Goal: Navigation & Orientation: Go to known website

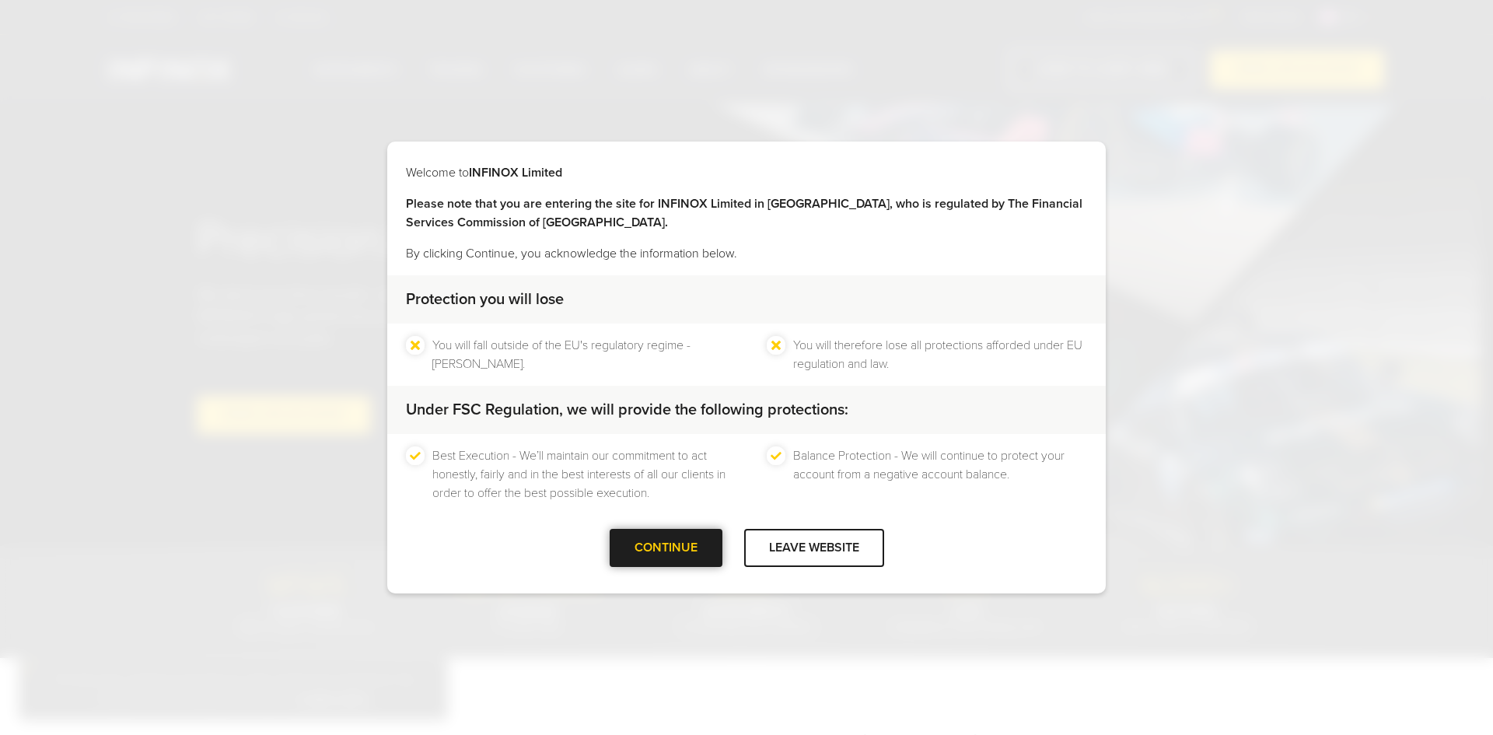
click at [666, 548] on div at bounding box center [666, 548] width 0 height 0
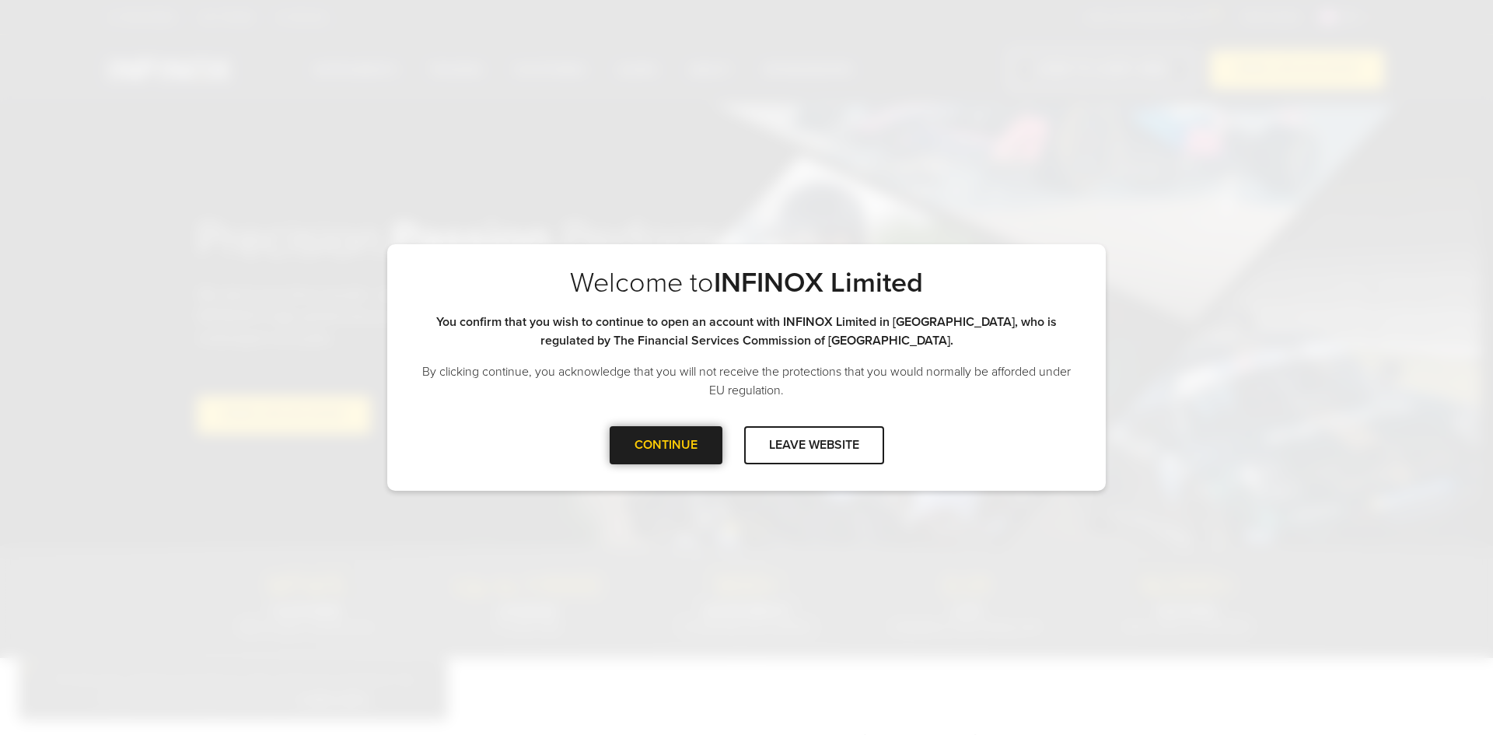
click at [666, 445] on div at bounding box center [666, 445] width 0 height 0
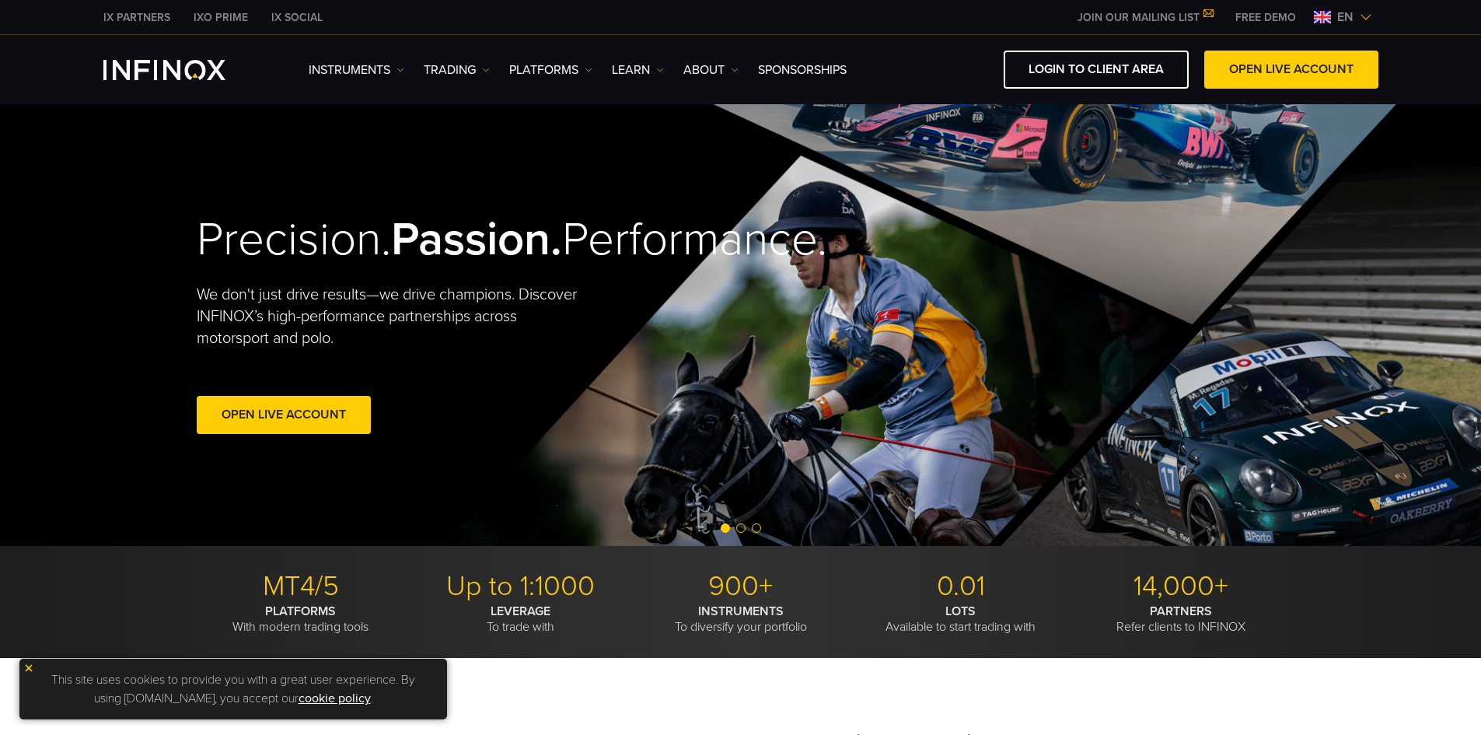
click at [1343, 15] on span "en" at bounding box center [1345, 17] width 29 height 19
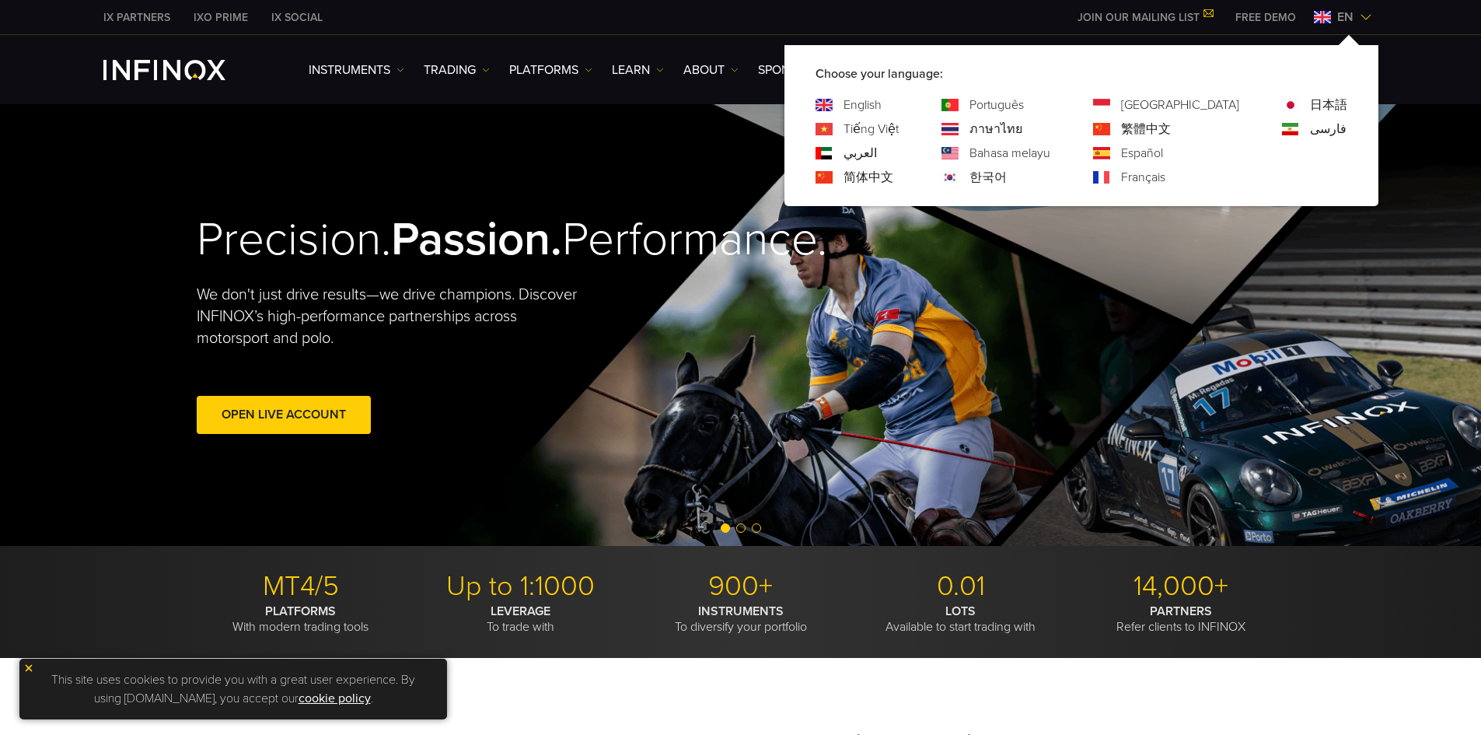
click at [1024, 99] on link "Português" at bounding box center [997, 105] width 54 height 19
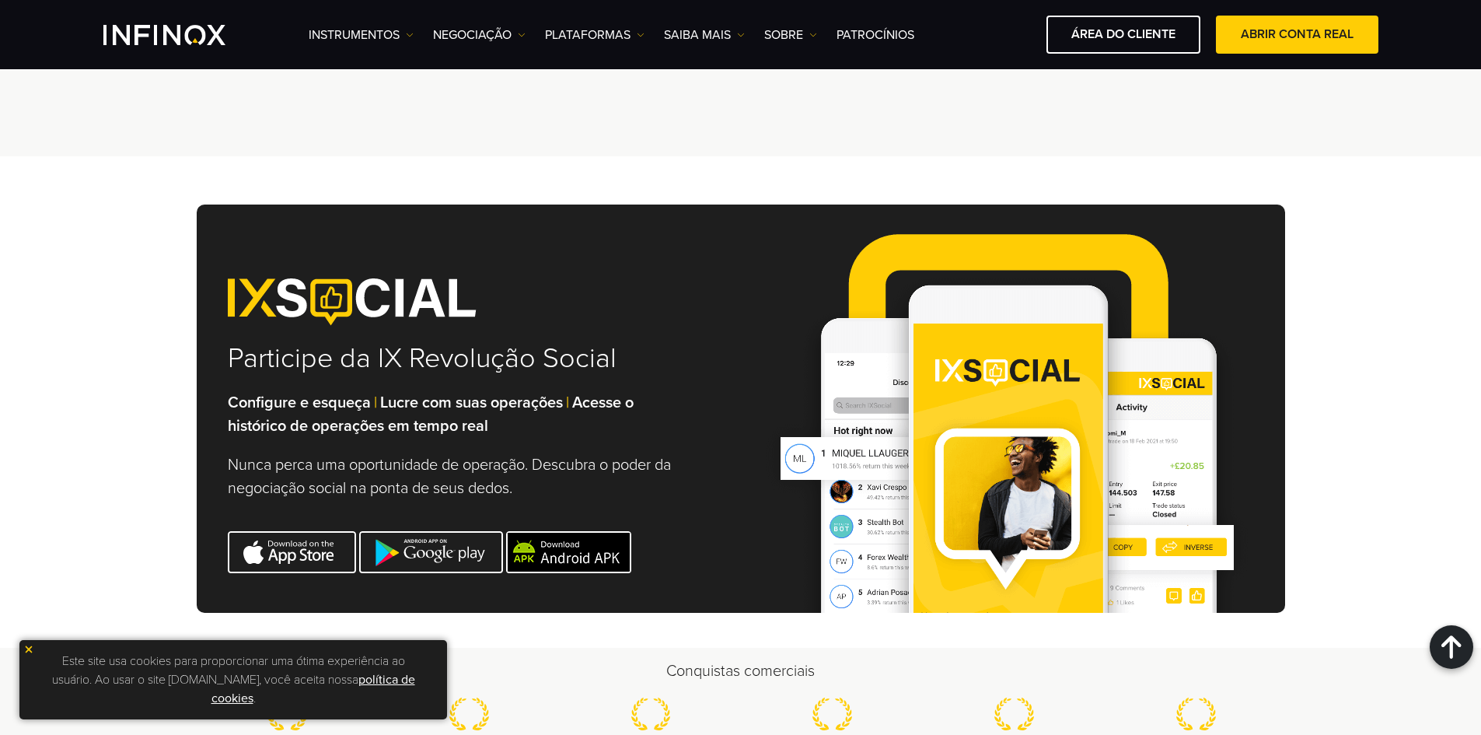
scroll to position [4899, 0]
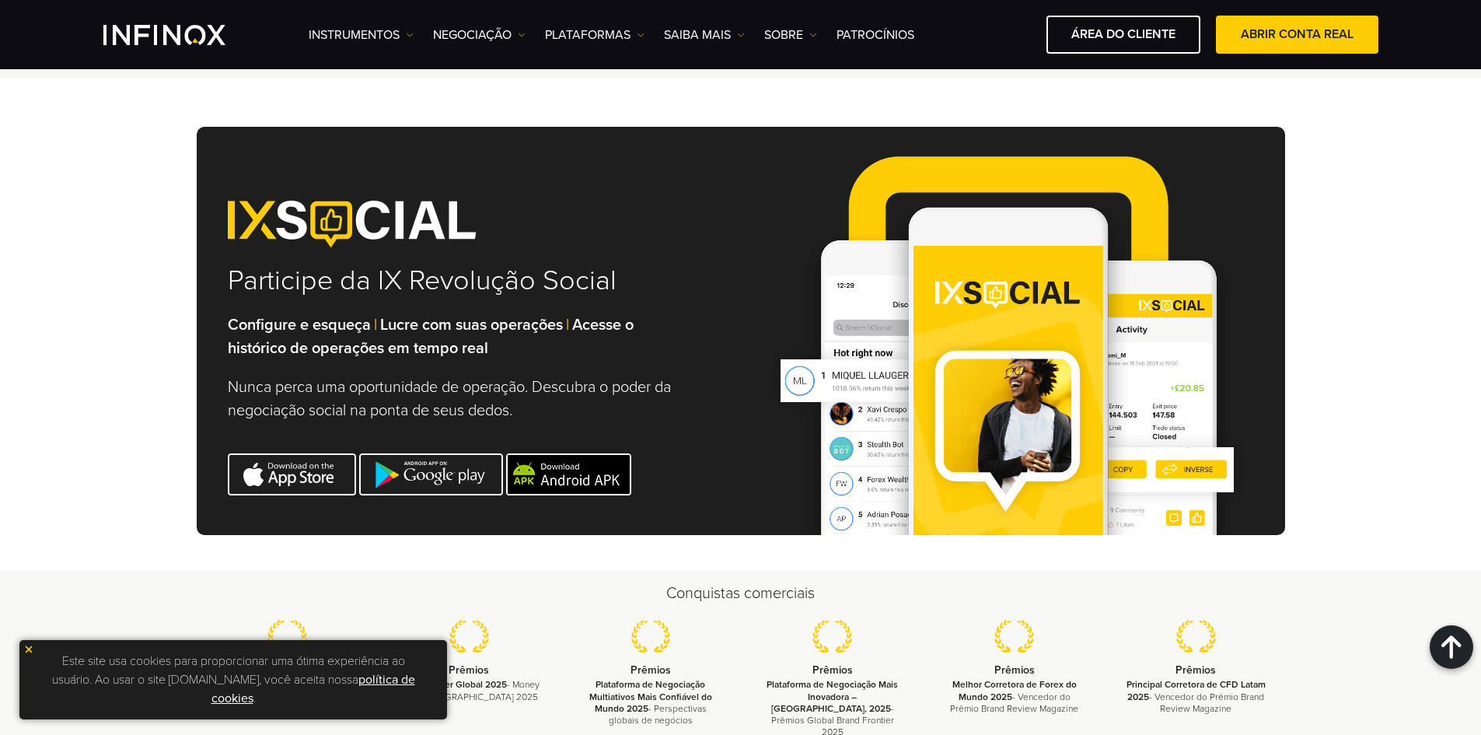
click at [27, 647] on img at bounding box center [28, 649] width 11 height 11
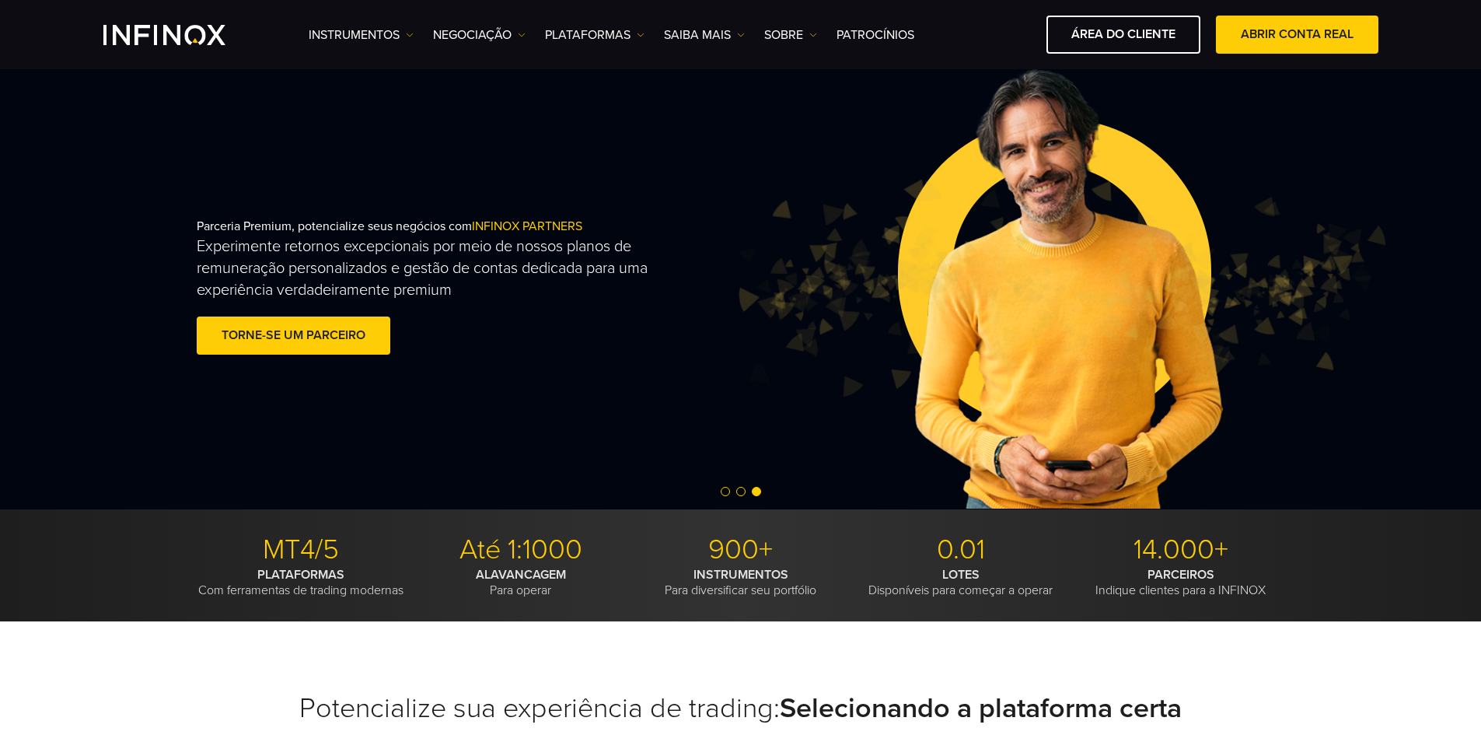
scroll to position [0, 0]
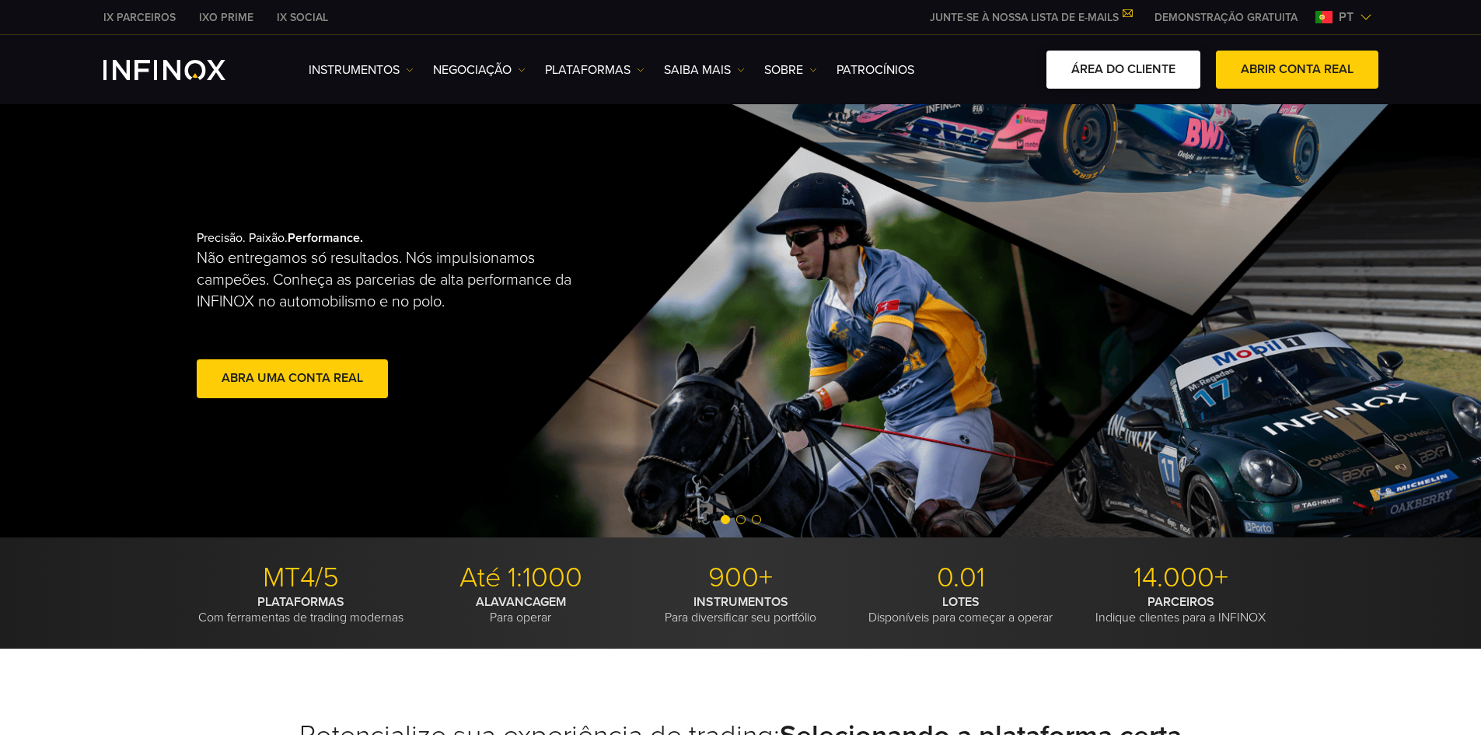
click at [1076, 79] on link "ÁREA DO CLIENTE" at bounding box center [1124, 70] width 154 height 38
